Goal: Task Accomplishment & Management: Use online tool/utility

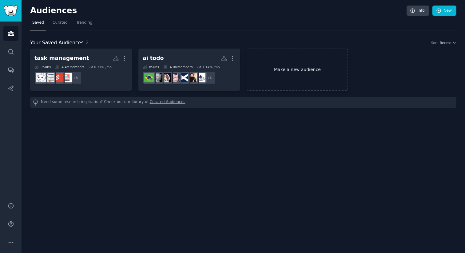
click at [266, 78] on link "Make a new audience" at bounding box center [298, 70] width 102 height 42
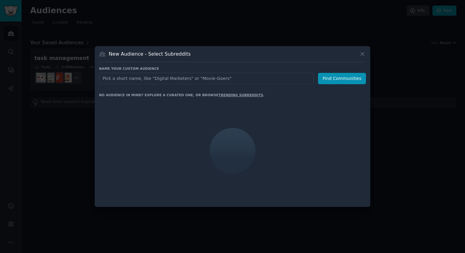
click at [249, 79] on input "text" at bounding box center [206, 78] width 215 height 11
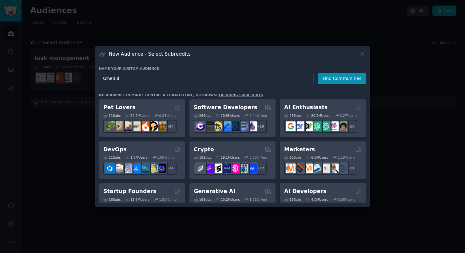
type input "schedule"
click button "Find Communities" at bounding box center [342, 78] width 48 height 11
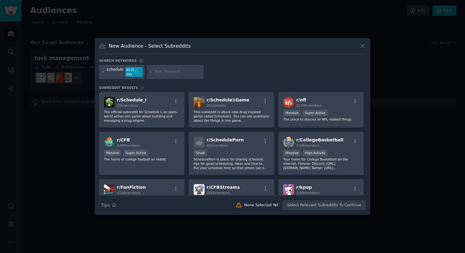
click at [102, 72] on icon at bounding box center [102, 71] width 3 height 3
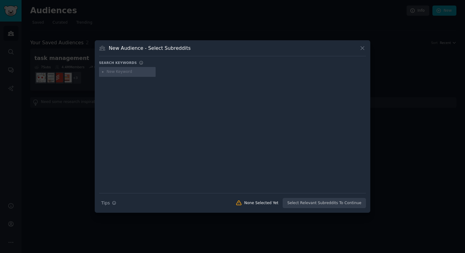
click at [127, 72] on input "text" at bounding box center [130, 72] width 47 height 6
type input "i"
type input "indie"
